Goal: Task Accomplishment & Management: Use online tool/utility

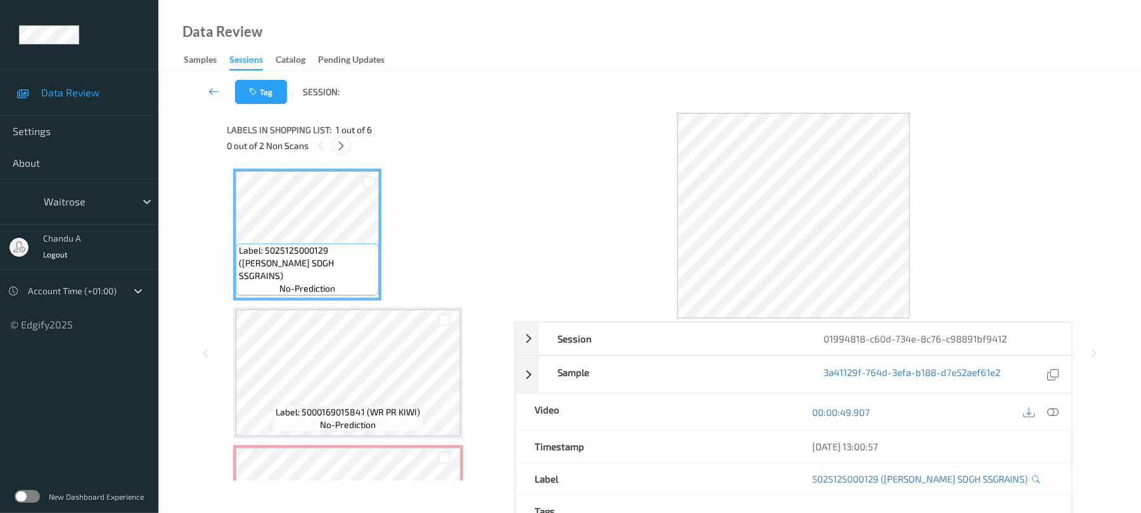
click at [345, 145] on icon at bounding box center [341, 145] width 11 height 11
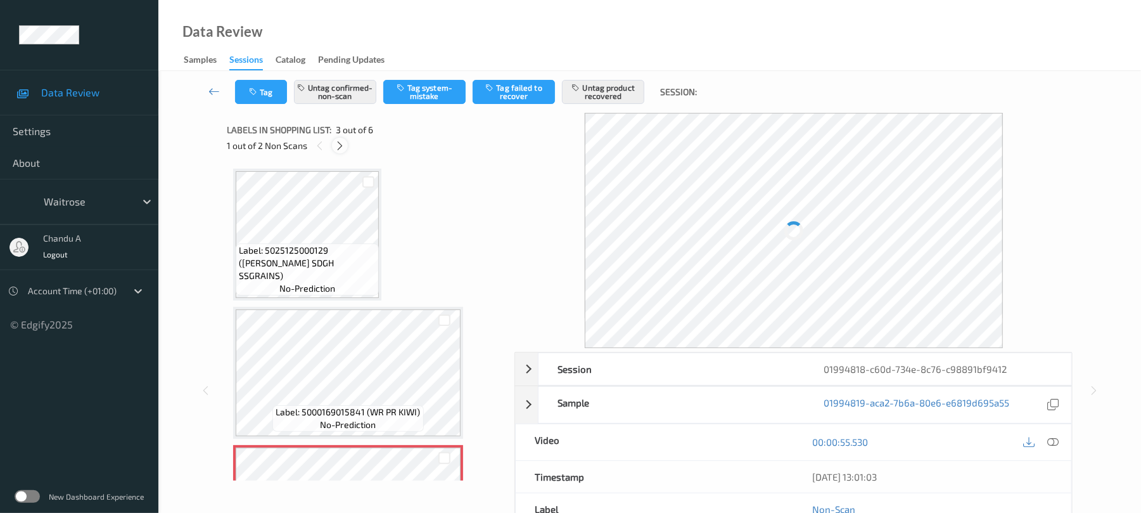
scroll to position [144, 0]
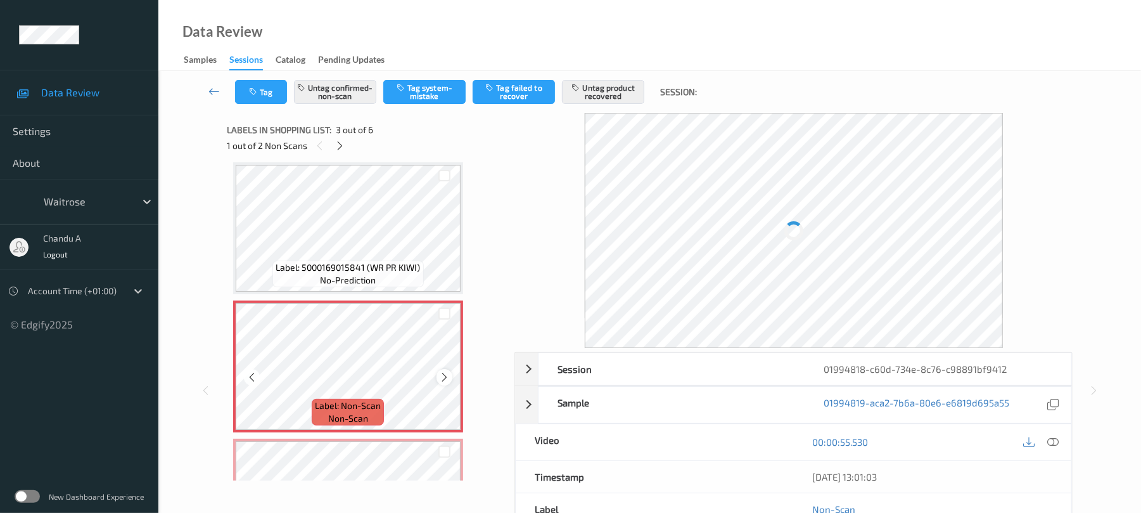
click at [447, 378] on icon at bounding box center [444, 376] width 11 height 11
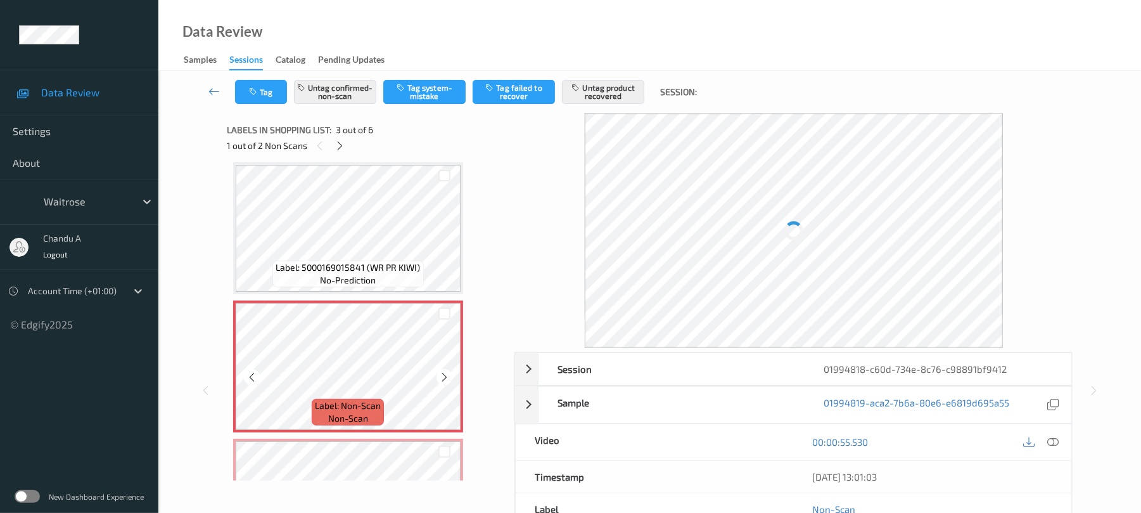
click at [238, 305] on div "Label: Non-Scan non-scan" at bounding box center [235, 302] width 5 height 5
click at [447, 378] on icon at bounding box center [444, 376] width 11 height 11
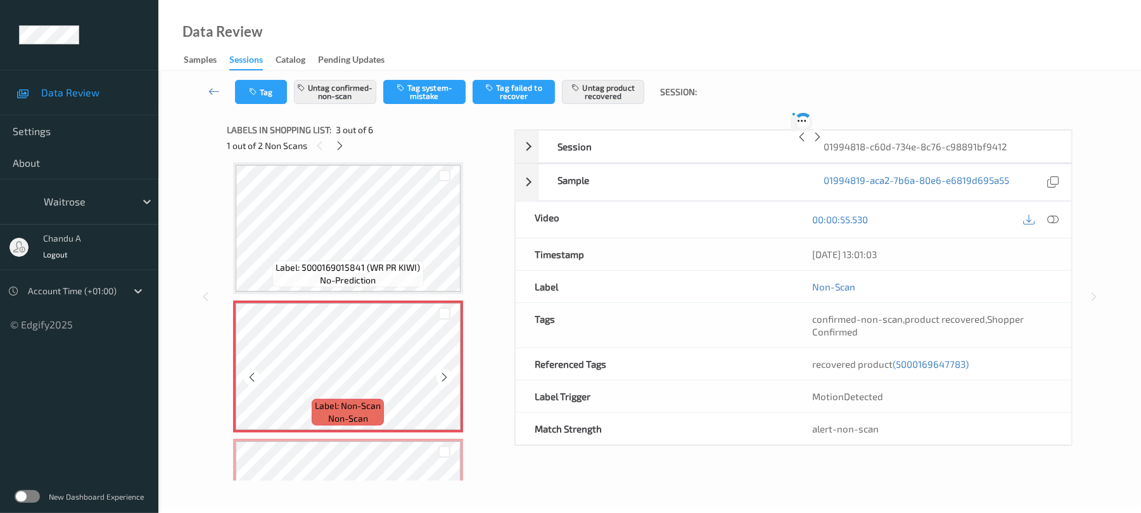
click at [447, 378] on icon at bounding box center [444, 376] width 11 height 11
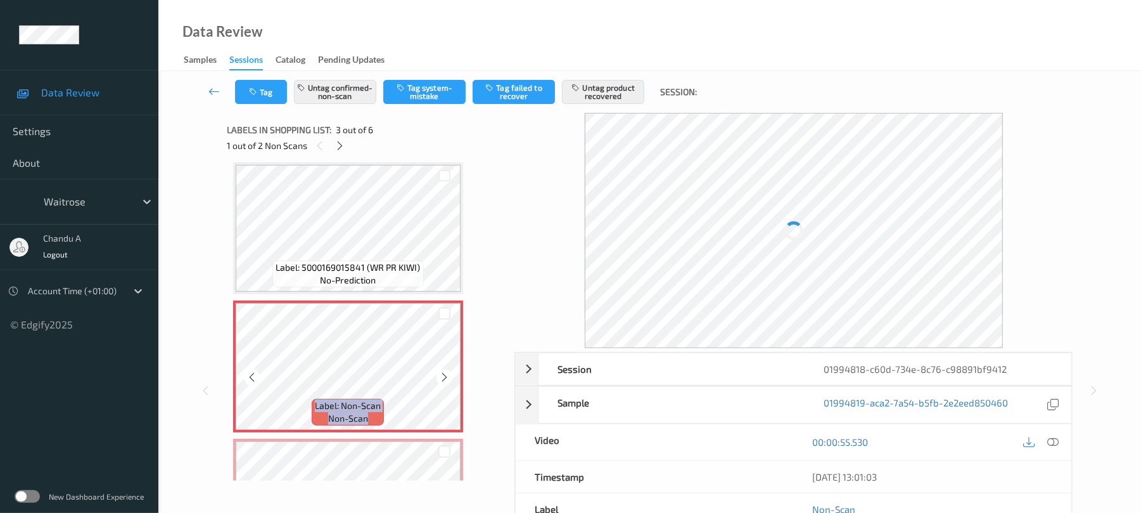
click at [447, 378] on icon at bounding box center [444, 376] width 11 height 11
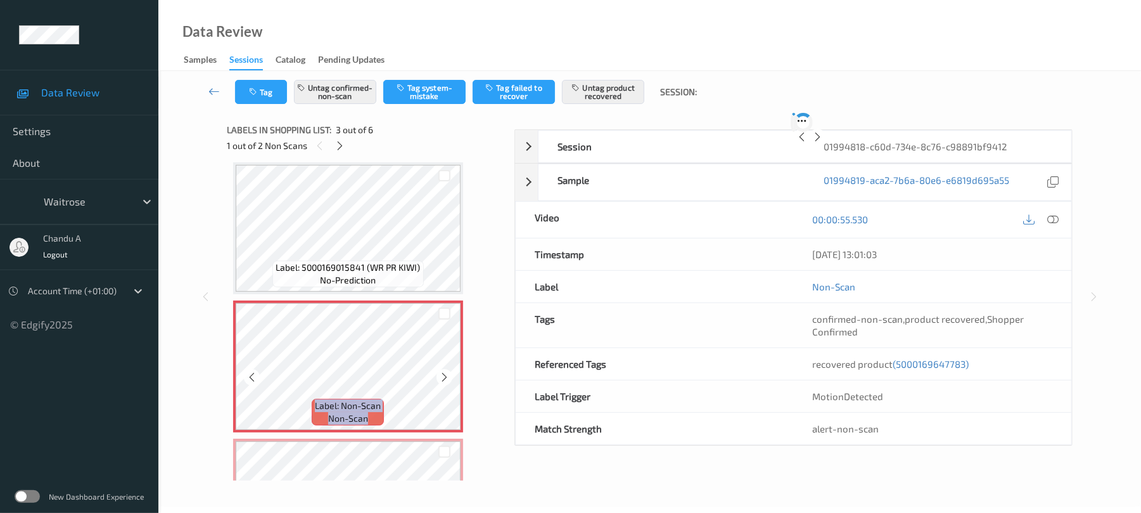
click at [447, 378] on icon at bounding box center [444, 376] width 11 height 11
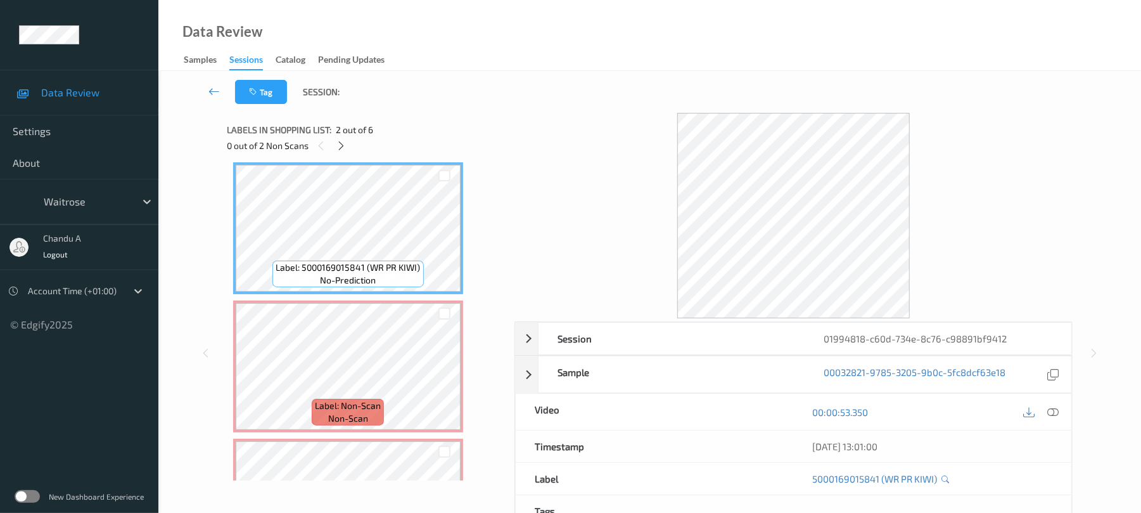
click at [345, 155] on div "Labels in shopping list: 2 out of 6 0 out of 2 Non Scans" at bounding box center [366, 137] width 279 height 49
click at [343, 138] on div at bounding box center [341, 146] width 16 height 16
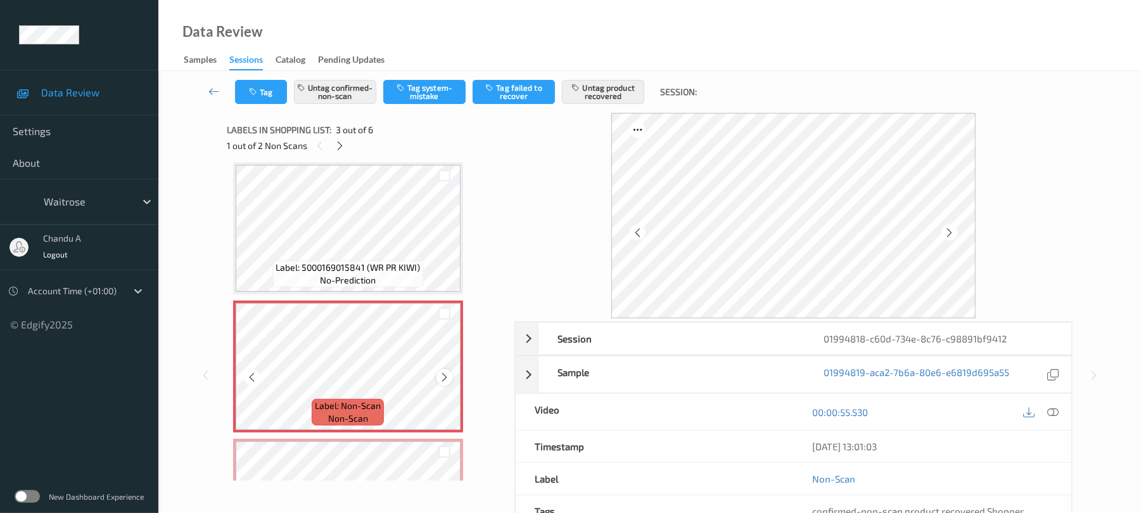
click at [445, 381] on icon at bounding box center [444, 376] width 11 height 11
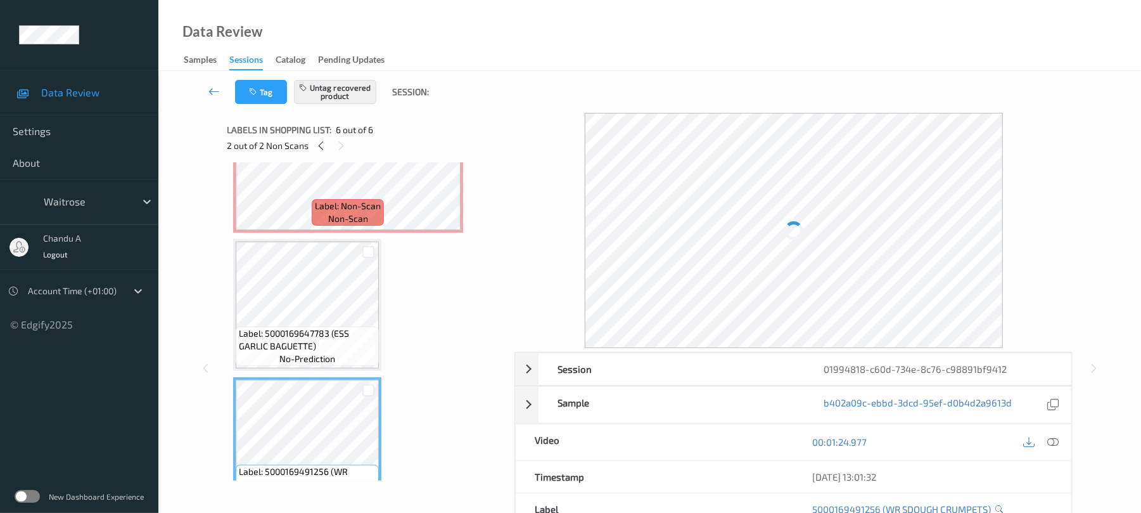
scroll to position [398, 0]
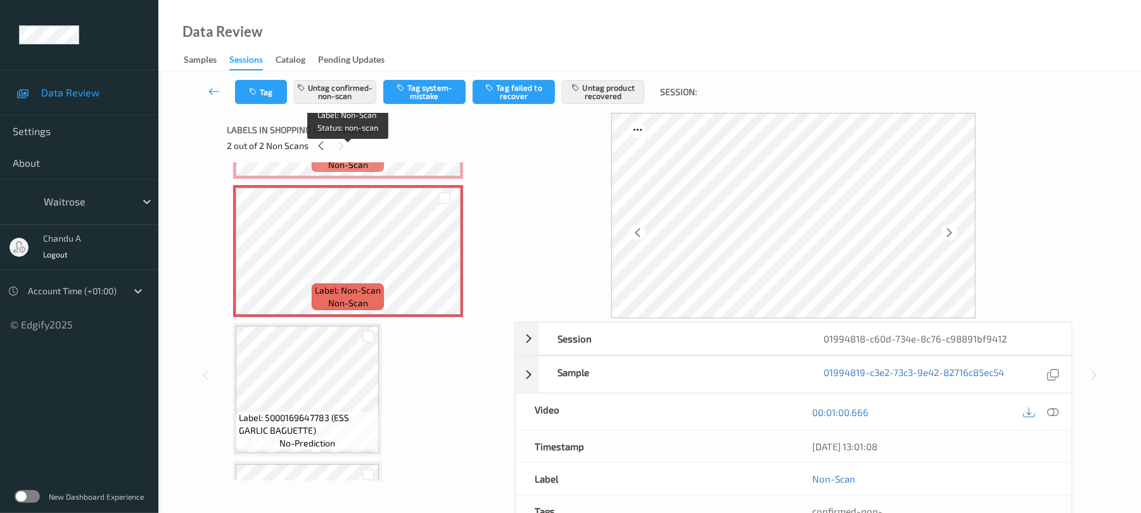
click at [366, 170] on span "non-scan" at bounding box center [348, 164] width 40 height 13
